Goal: Find specific page/section

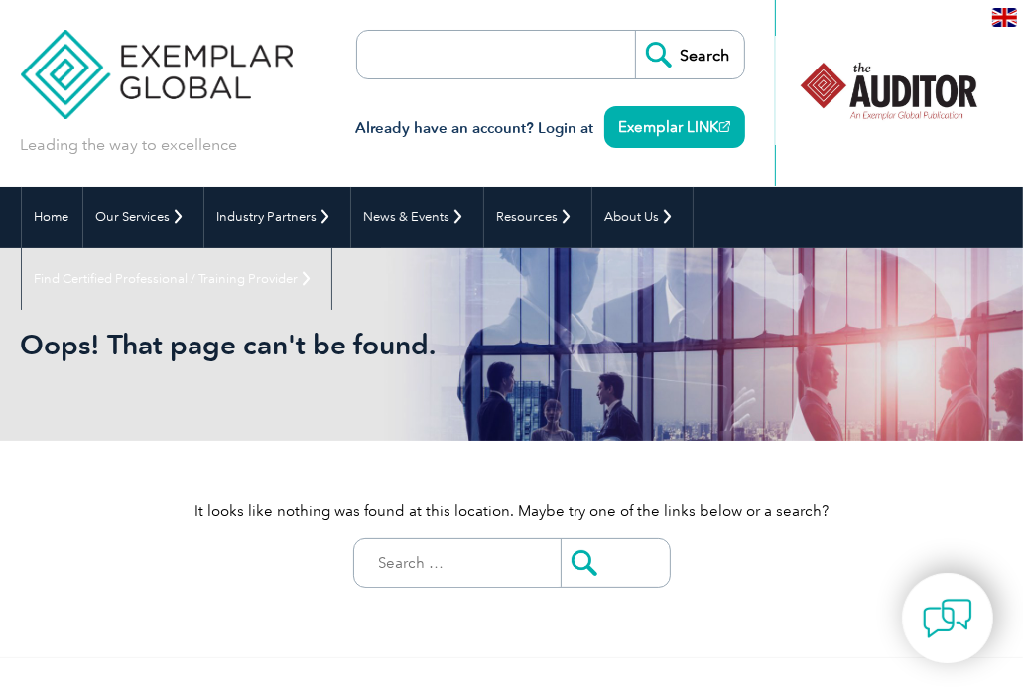
click at [389, 50] on input "search" at bounding box center [471, 55] width 208 height 48
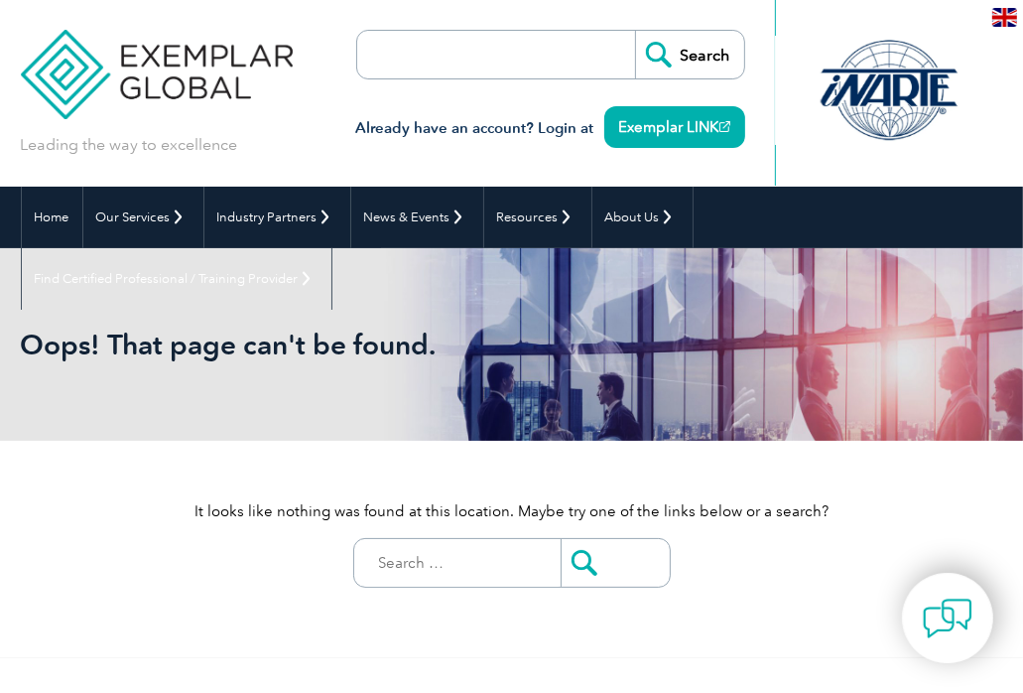
click at [683, 54] on input "Search" at bounding box center [689, 55] width 109 height 48
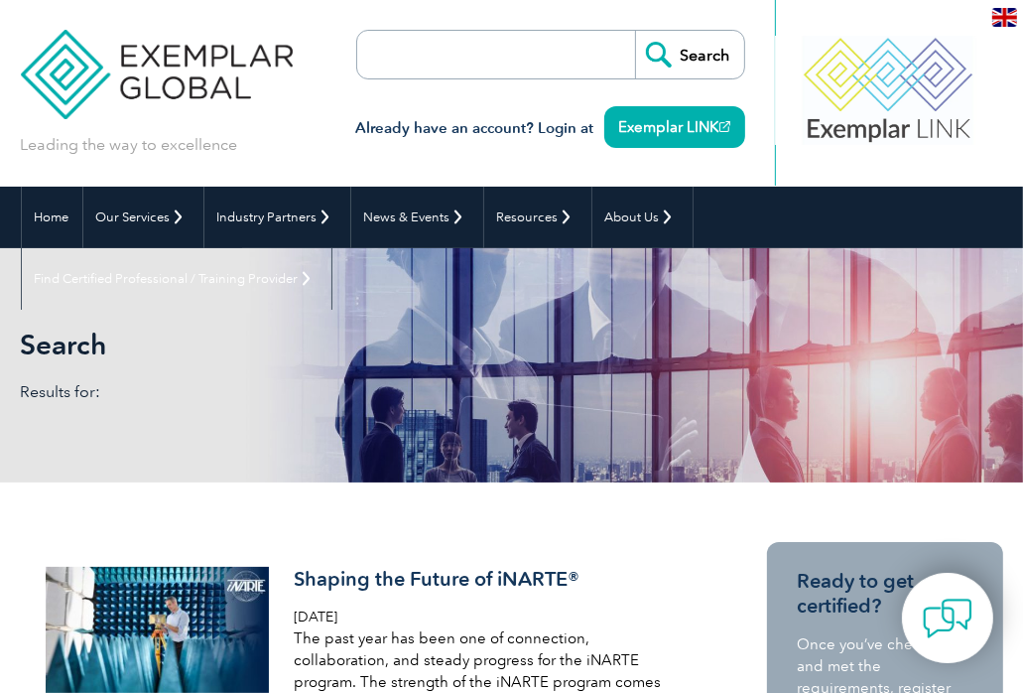
click at [496, 51] on input "search" at bounding box center [471, 55] width 208 height 48
click at [639, 125] on link "Exemplar LINK" at bounding box center [675, 127] width 141 height 42
